Goal: Task Accomplishment & Management: Complete application form

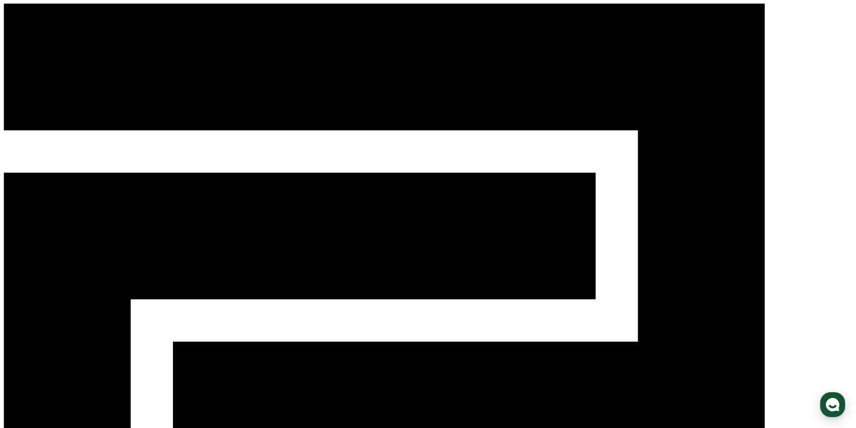
select select "**********"
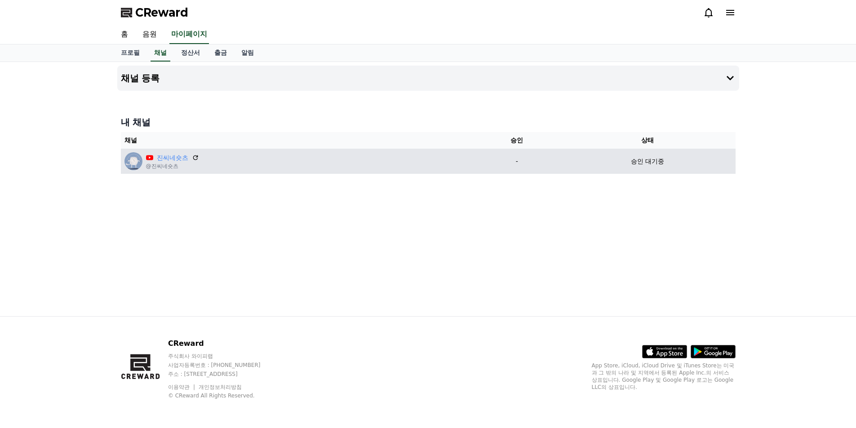
click at [422, 172] on td "진씨네숏츠 @진씨네숏츠" at bounding box center [298, 161] width 354 height 25
click at [661, 164] on p "승인 대기중" at bounding box center [647, 161] width 33 height 9
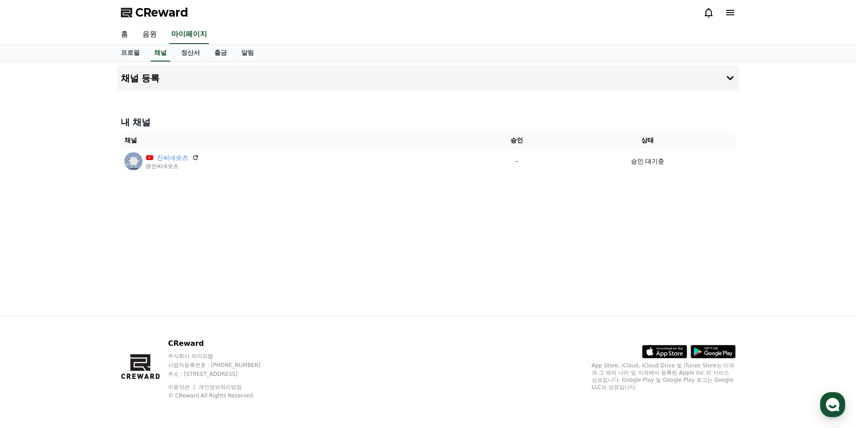
click at [80, 165] on div "채널 등록 내 채널 채널 승인 상태 진씨네숏츠 @진씨네숏츠 - 승인 대기중" at bounding box center [428, 189] width 856 height 254
drag, startPoint x: 190, startPoint y: 12, endPoint x: 135, endPoint y: 15, distance: 55.3
click at [135, 15] on div "CReward" at bounding box center [428, 12] width 629 height 25
copy span "CReward"
click at [156, 82] on h4 "채널 등록" at bounding box center [140, 78] width 39 height 10
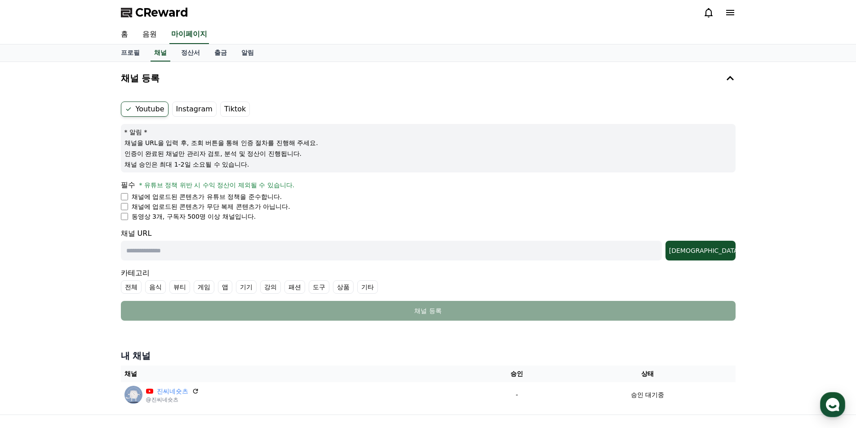
click at [188, 248] on input "text" at bounding box center [391, 251] width 541 height 20
type input "**********"
click at [730, 257] on button "[DEMOGRAPHIC_DATA]" at bounding box center [700, 251] width 70 height 20
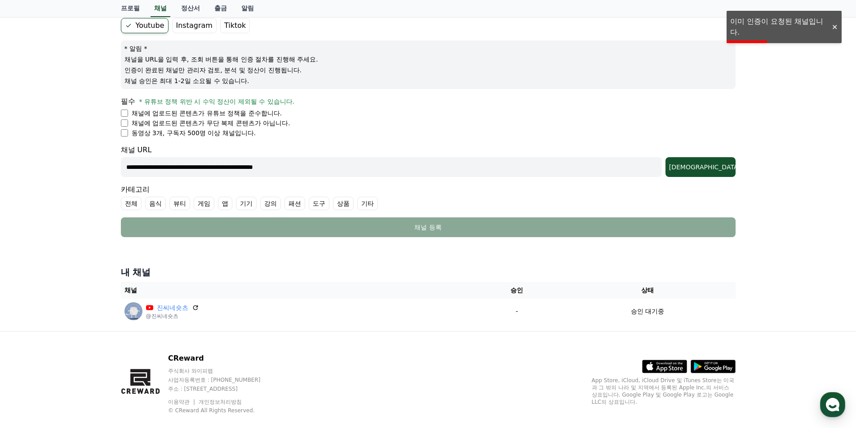
scroll to position [98, 0]
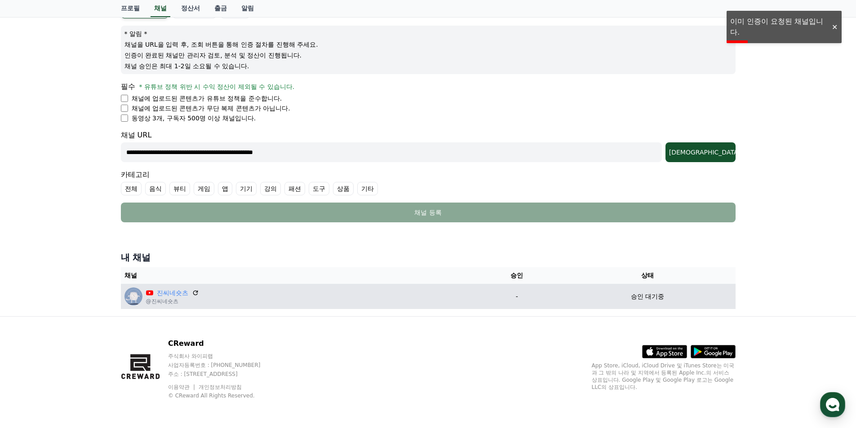
click at [292, 296] on div "진씨네숏츠 @진씨네숏츠" at bounding box center [297, 296] width 346 height 18
click at [449, 295] on div "진씨네숏츠 @진씨네숏츠" at bounding box center [297, 296] width 346 height 18
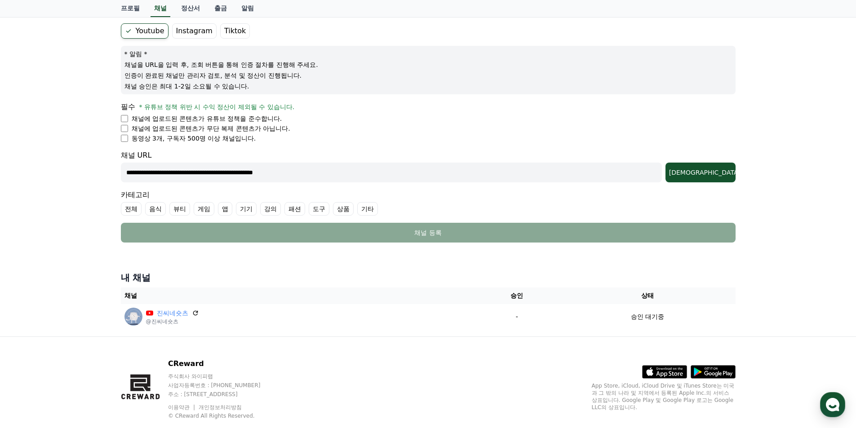
scroll to position [0, 0]
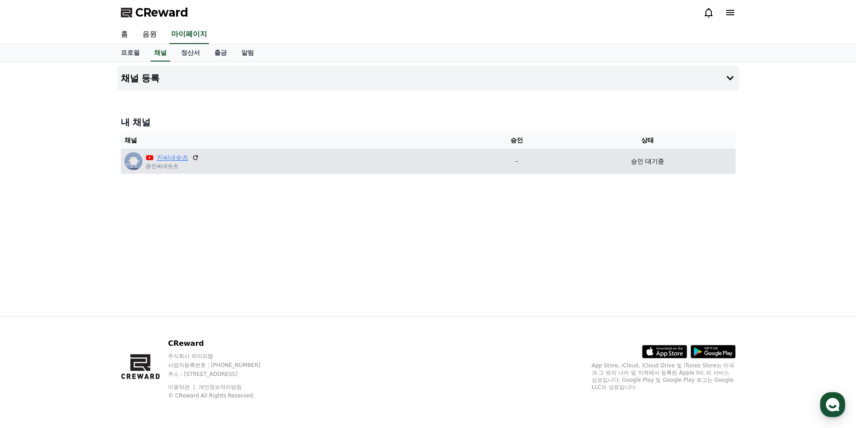
click at [179, 159] on link "진씨네숏츠" at bounding box center [172, 157] width 31 height 9
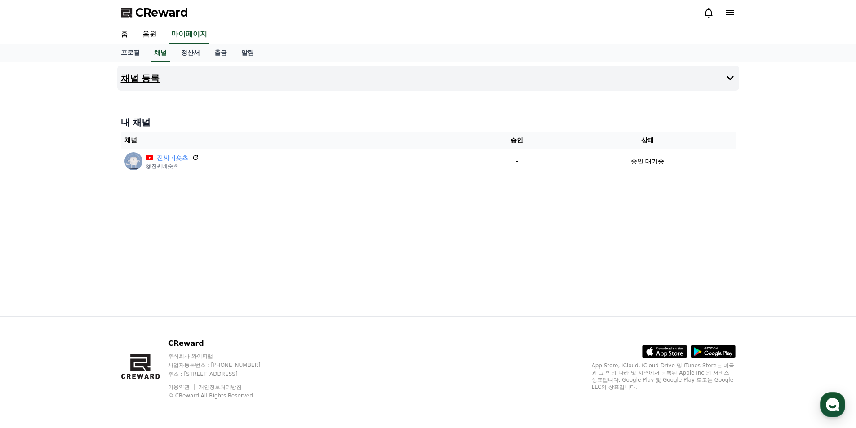
drag, startPoint x: 428, startPoint y: 88, endPoint x: 440, endPoint y: 78, distance: 15.3
click at [431, 85] on button "채널 등록" at bounding box center [428, 78] width 622 height 25
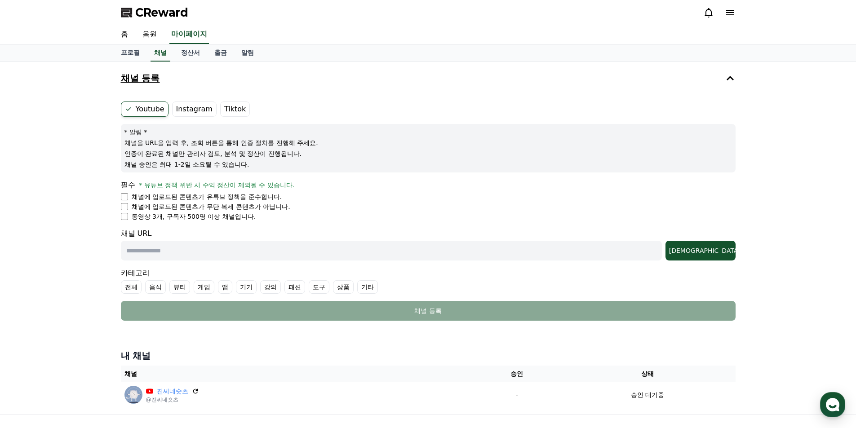
click at [440, 78] on button "채널 등록" at bounding box center [428, 78] width 622 height 25
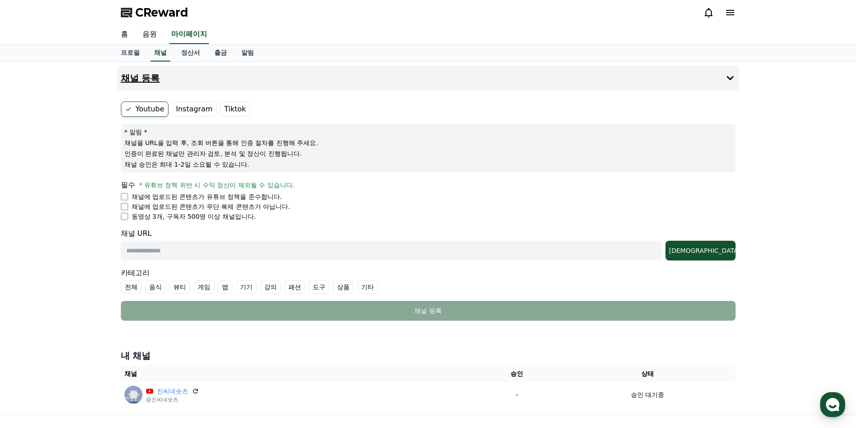
click at [439, 81] on button "채널 등록" at bounding box center [428, 78] width 622 height 25
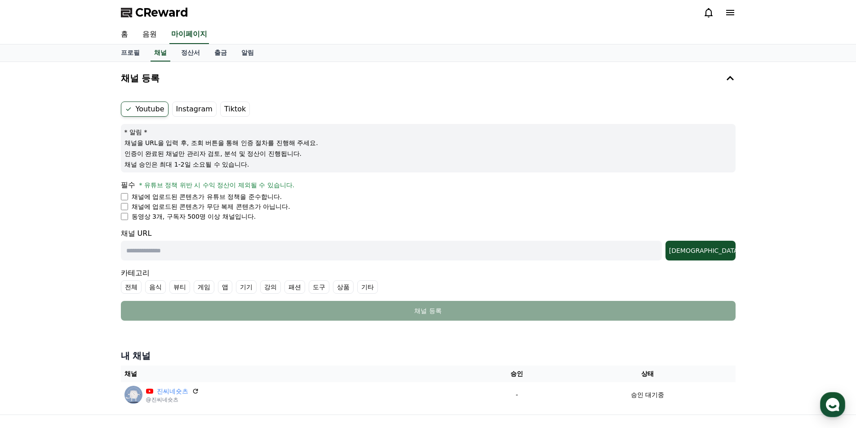
click at [468, 251] on input "text" at bounding box center [391, 251] width 541 height 20
drag, startPoint x: 590, startPoint y: 258, endPoint x: 550, endPoint y: 255, distance: 39.7
click at [550, 255] on input "text" at bounding box center [391, 251] width 541 height 20
paste input "**********"
type input "**********"
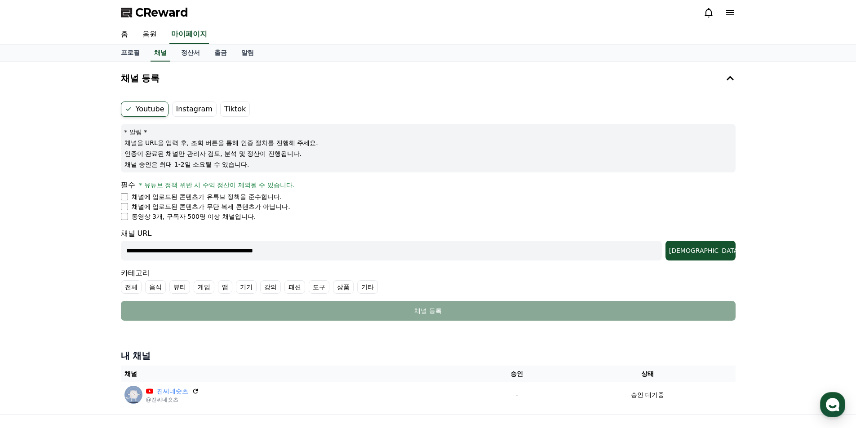
click at [699, 238] on div "**********" at bounding box center [428, 244] width 615 height 32
click at [715, 247] on div "[DEMOGRAPHIC_DATA]" at bounding box center [700, 250] width 63 height 9
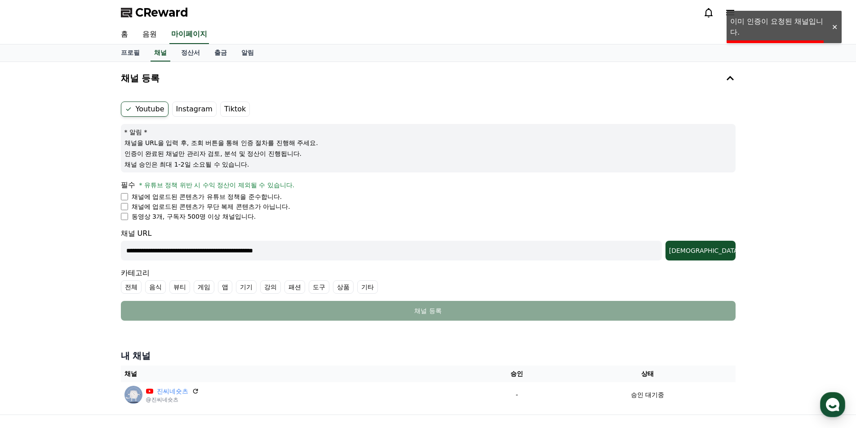
click at [834, 29] on div at bounding box center [834, 27] width 14 height 9
